Goal: Information Seeking & Learning: Check status

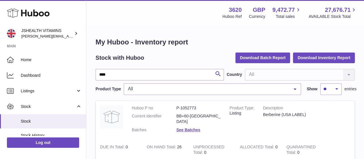
drag, startPoint x: 0, startPoint y: 0, endPoint x: 138, endPoint y: 78, distance: 158.7
click at [138, 78] on input "****" at bounding box center [160, 75] width 128 height 12
drag, startPoint x: 138, startPoint y: 76, endPoint x: 92, endPoint y: 75, distance: 45.8
click at [92, 75] on div "My Huboo - Inventory report Stock with Huboo Download Batch Report Download Inv…" at bounding box center [225, 154] width 278 height 257
type input "******"
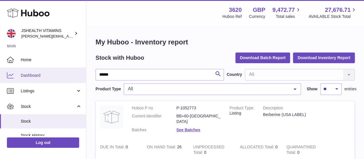
drag, startPoint x: 113, startPoint y: 76, endPoint x: 34, endPoint y: 76, distance: 78.9
click at [34, 76] on div "Huboo JSHEALTH VITAMINS [EMAIL_ADDRESS][DOMAIN_NAME] Main Home Dashboard Listin…" at bounding box center [182, 158] width 364 height 317
drag, startPoint x: 129, startPoint y: 76, endPoint x: 56, endPoint y: 74, distance: 73.1
click at [56, 74] on div "Huboo JSHEALTH VITAMINS [EMAIL_ADDRESS][DOMAIN_NAME] Main Home Dashboard Listin…" at bounding box center [182, 158] width 364 height 317
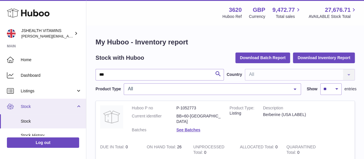
click at [44, 106] on span "Stock" at bounding box center [48, 106] width 55 height 5
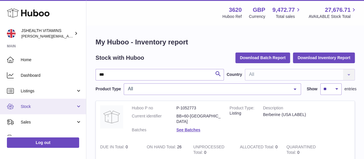
click at [29, 109] on link "Stock" at bounding box center [43, 106] width 86 height 16
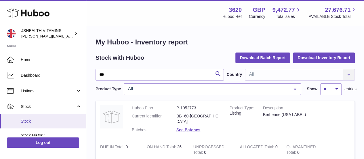
click at [31, 119] on span "Stock" at bounding box center [51, 120] width 61 height 5
click at [128, 72] on input "***" at bounding box center [160, 75] width 128 height 12
type input "*"
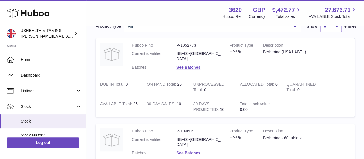
scroll to position [115, 0]
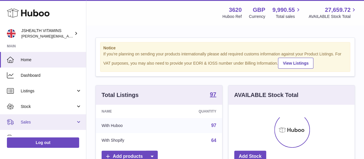
scroll to position [90, 126]
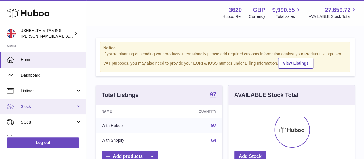
click at [35, 106] on span "Stock" at bounding box center [48, 106] width 55 height 5
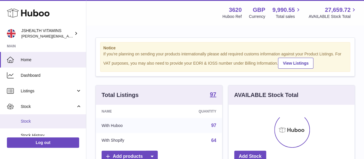
click at [31, 122] on span "Stock" at bounding box center [51, 120] width 61 height 5
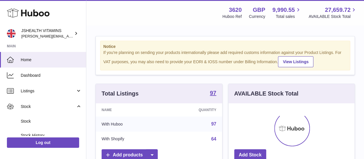
scroll to position [0, 0]
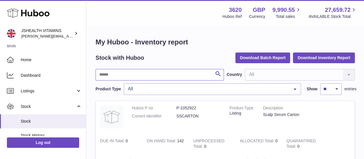
click at [136, 75] on input "text" at bounding box center [160, 75] width 128 height 12
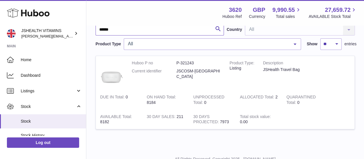
scroll to position [58, 0]
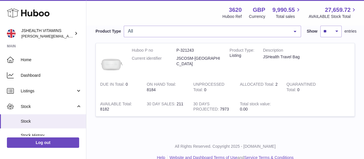
type input "******"
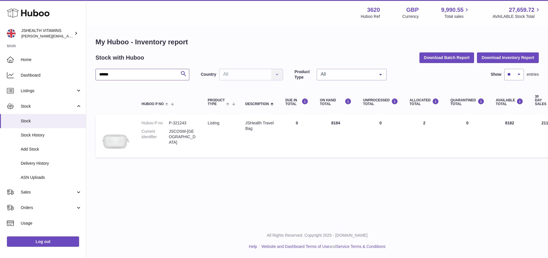
scroll to position [0, 0]
